Goal: Task Accomplishment & Management: Manage account settings

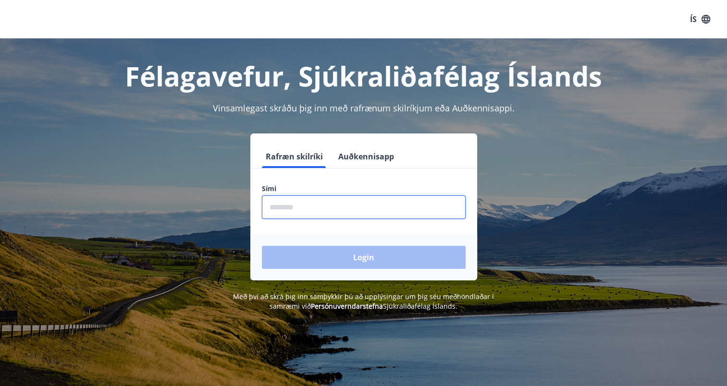
click at [290, 212] on input "phone" at bounding box center [364, 208] width 204 height 24
type input "********"
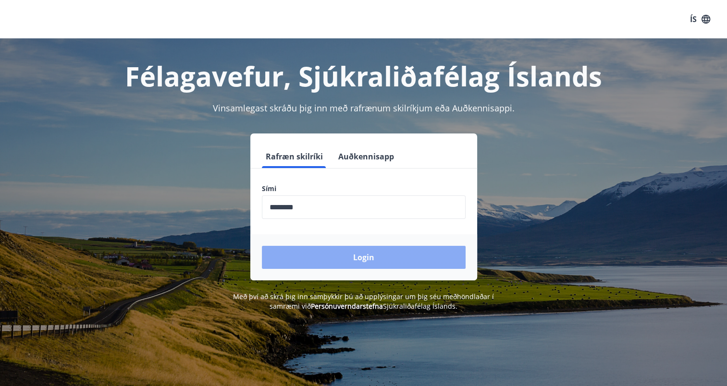
click at [323, 260] on button "Login" at bounding box center [364, 257] width 204 height 23
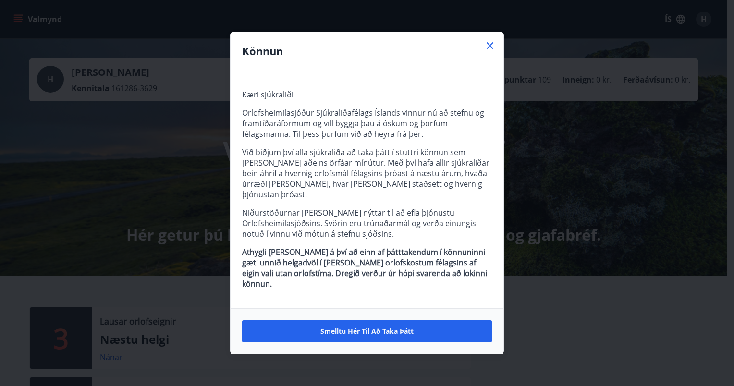
click at [488, 51] on icon at bounding box center [490, 46] width 12 height 12
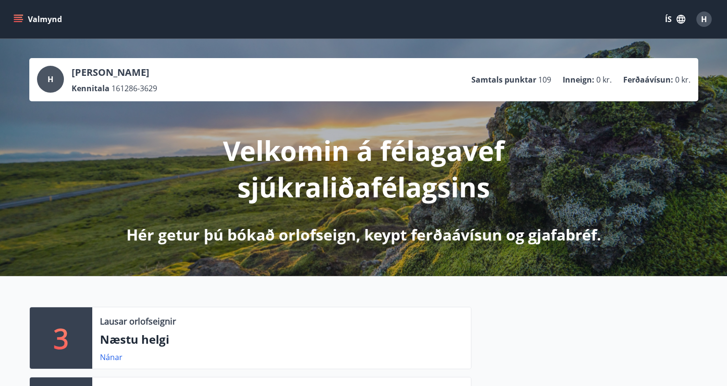
click at [22, 17] on icon "menu" at bounding box center [18, 19] width 10 height 10
click at [552, 310] on div at bounding box center [584, 377] width 227 height 140
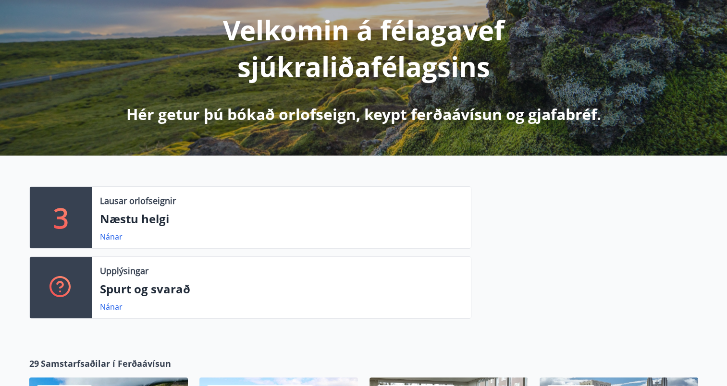
scroll to position [124, 0]
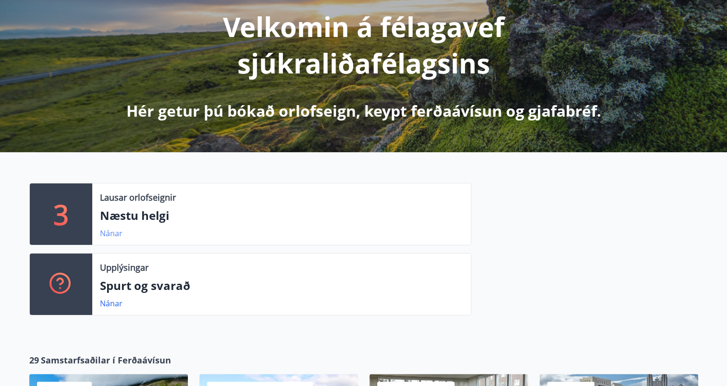
click at [109, 236] on link "Nánar" at bounding box center [111, 233] width 23 height 11
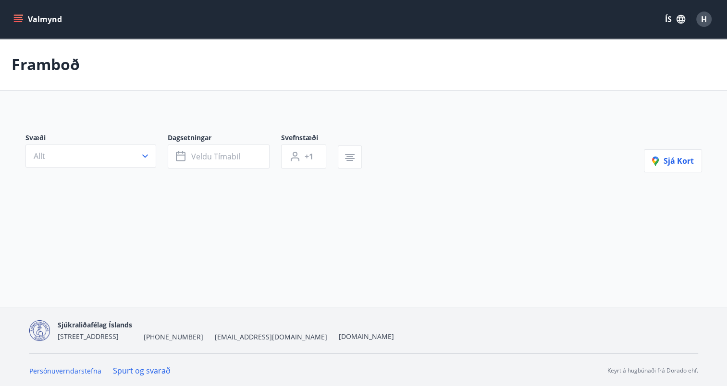
type input "*"
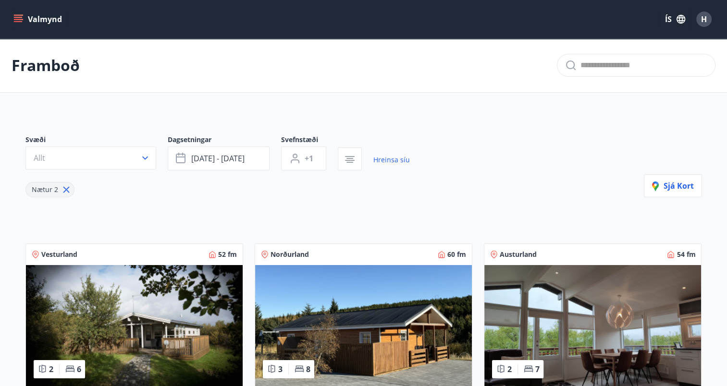
click at [20, 16] on icon "menu" at bounding box center [18, 19] width 10 height 10
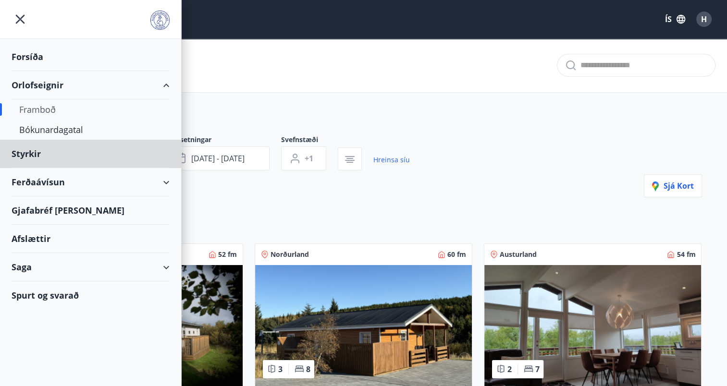
click at [31, 63] on div "Forsíða" at bounding box center [91, 57] width 158 height 28
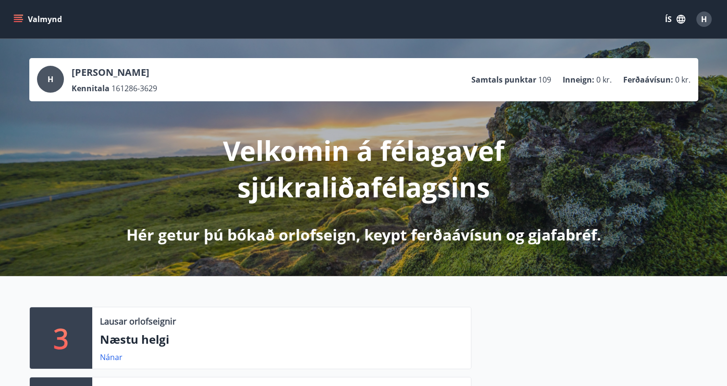
click at [9, 19] on div "Valmynd ÍS H" at bounding box center [363, 19] width 727 height 38
click at [16, 26] on button "Valmynd" at bounding box center [39, 19] width 54 height 17
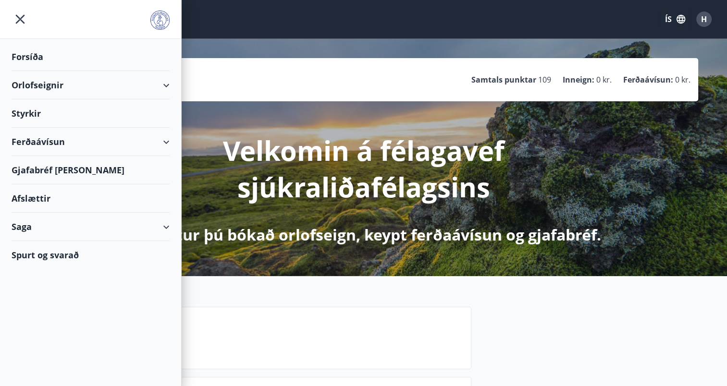
click at [27, 231] on div "Saga" at bounding box center [91, 227] width 158 height 28
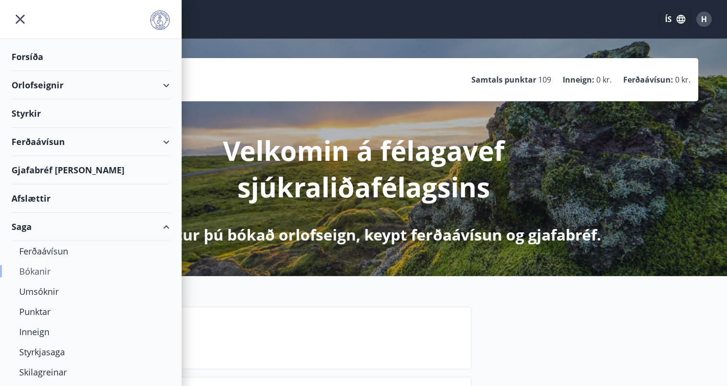
click at [33, 269] on div "Bókanir" at bounding box center [90, 271] width 143 height 20
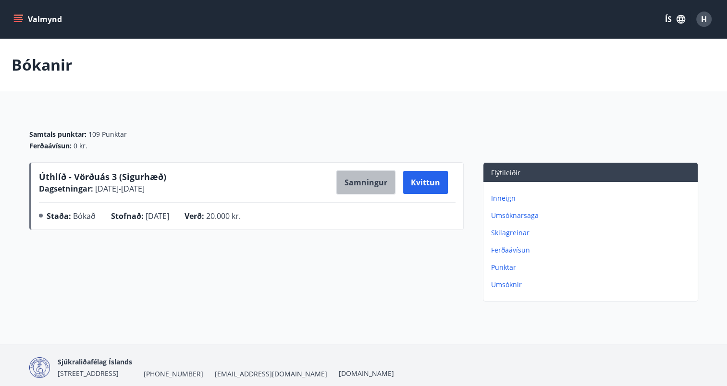
click at [354, 176] on button "Samningur" at bounding box center [365, 183] width 59 height 24
